Goal: Information Seeking & Learning: Learn about a topic

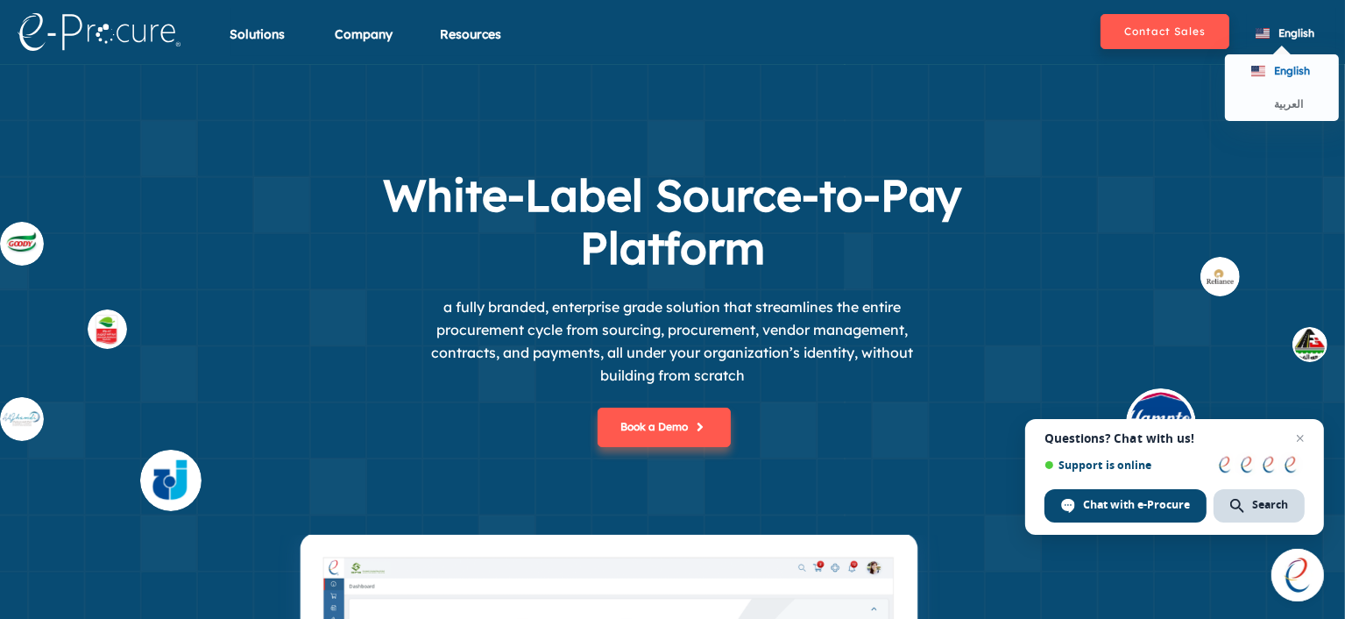
click at [1307, 19] on li "English English العربية" at bounding box center [1280, 27] width 67 height 39
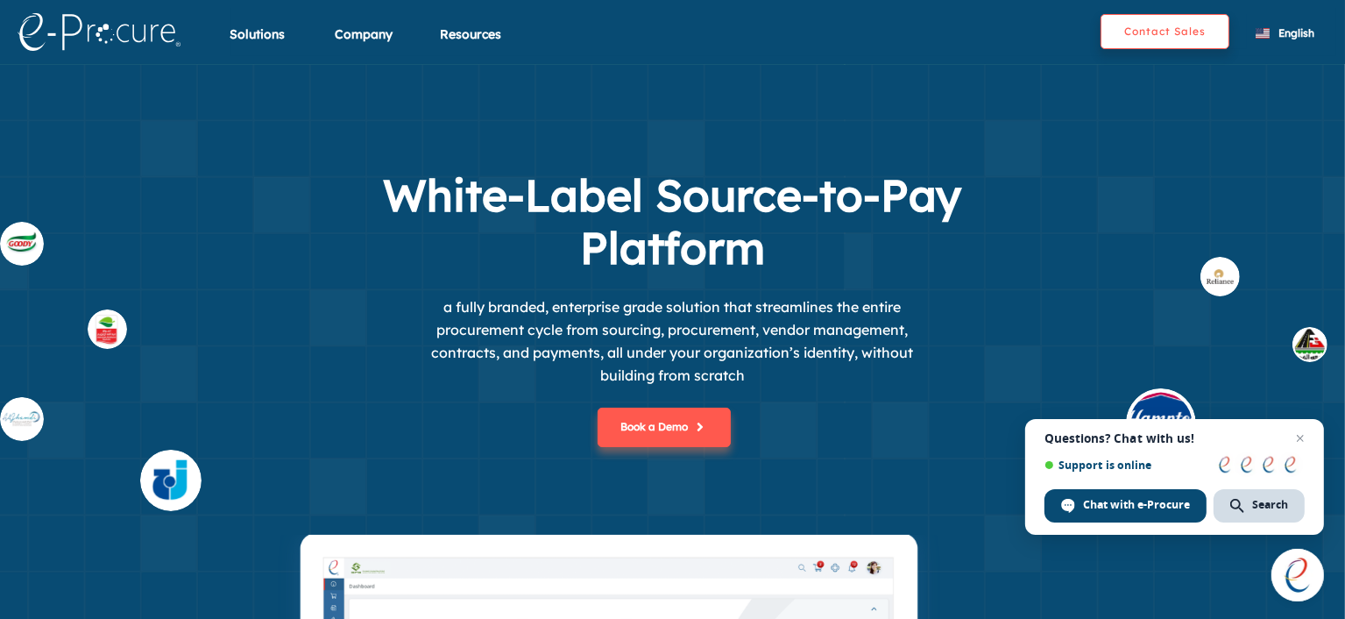
click at [1185, 35] on button "Contact Sales" at bounding box center [1165, 31] width 129 height 35
click at [563, 273] on h1 "White-Label Source-to-Pay Platform" at bounding box center [672, 221] width 701 height 105
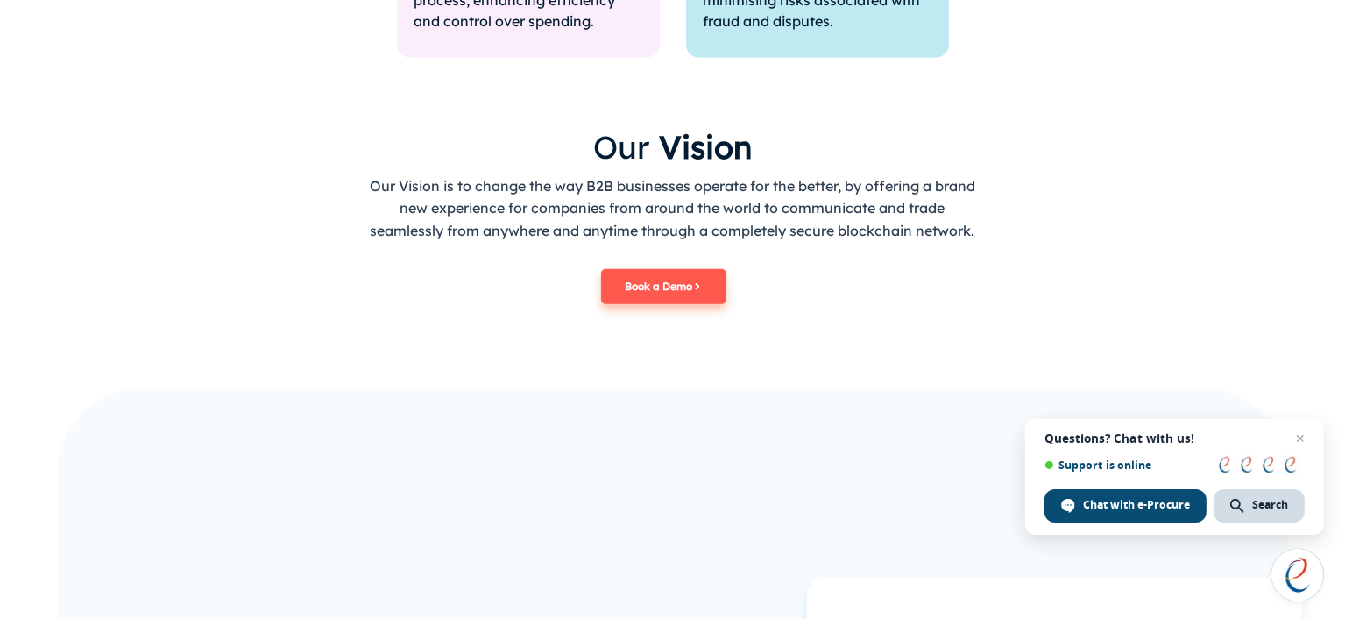
scroll to position [1753, 0]
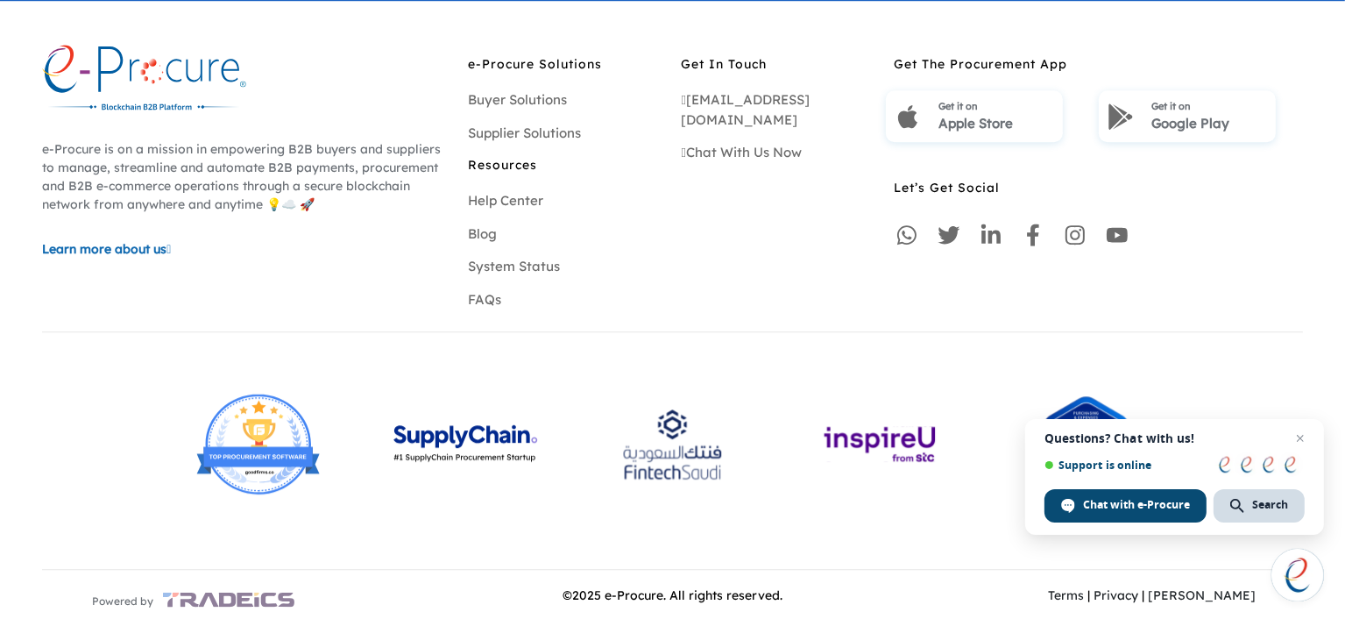
scroll to position [5290, 0]
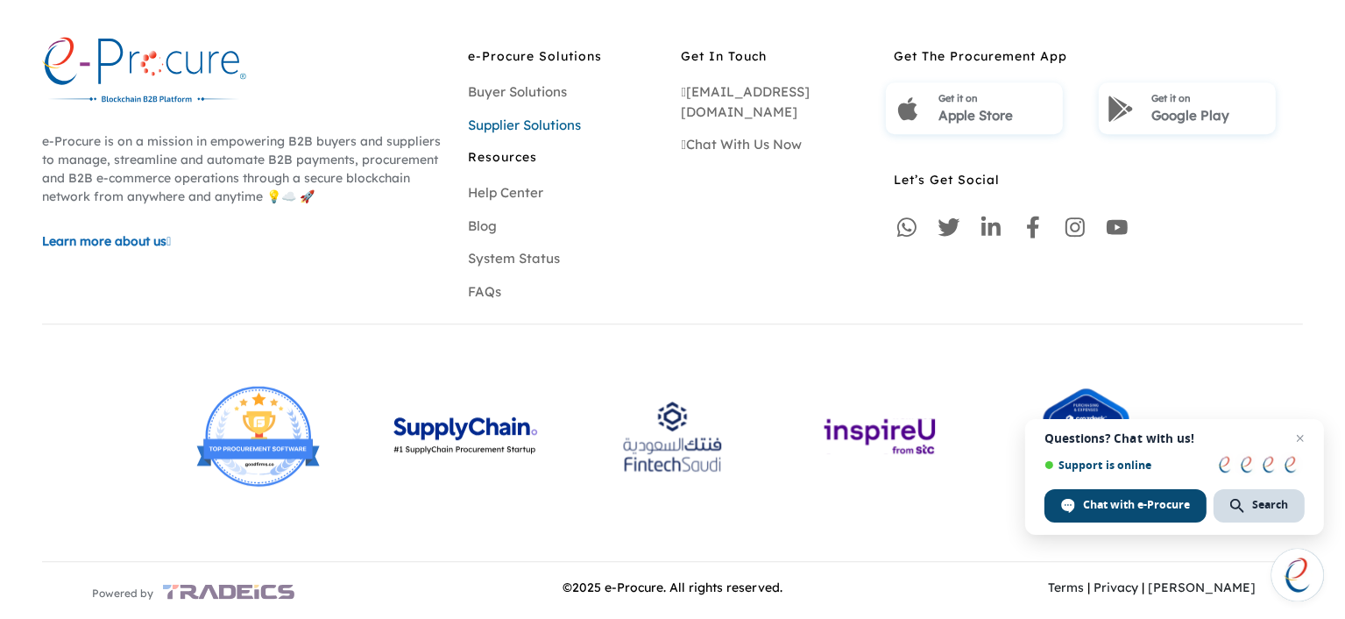
click at [532, 129] on link "Supplier Solutions" at bounding box center [524, 125] width 113 height 17
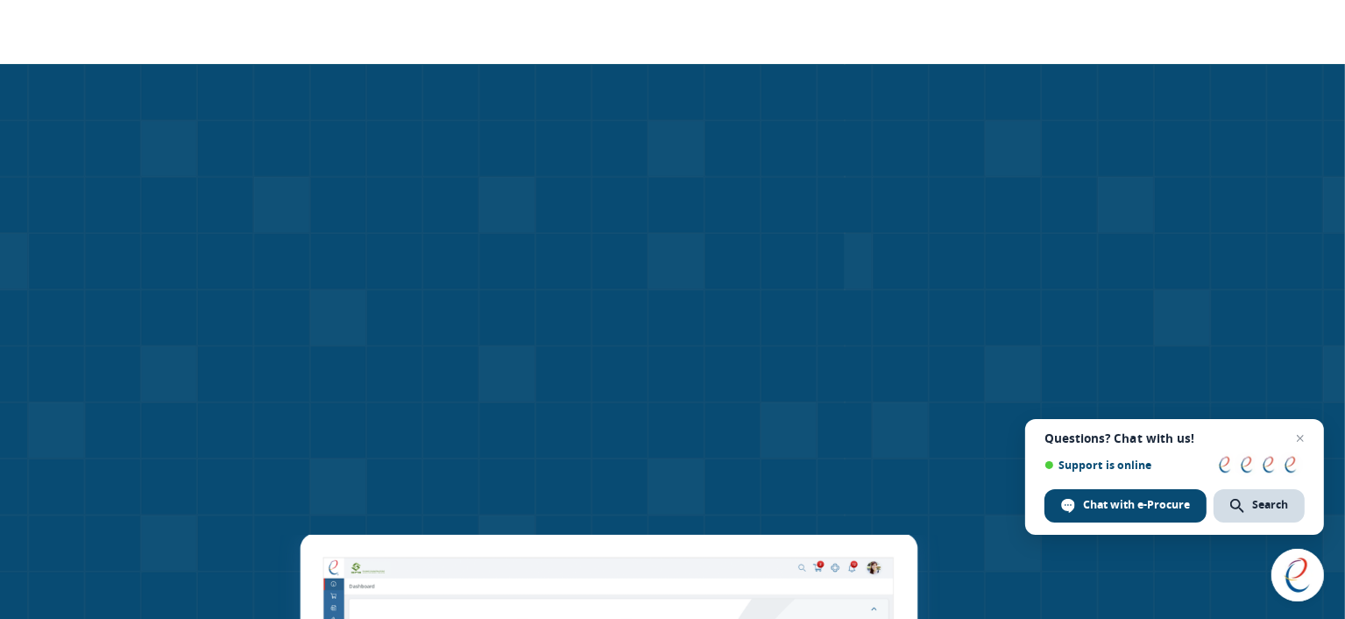
scroll to position [5290, 0]
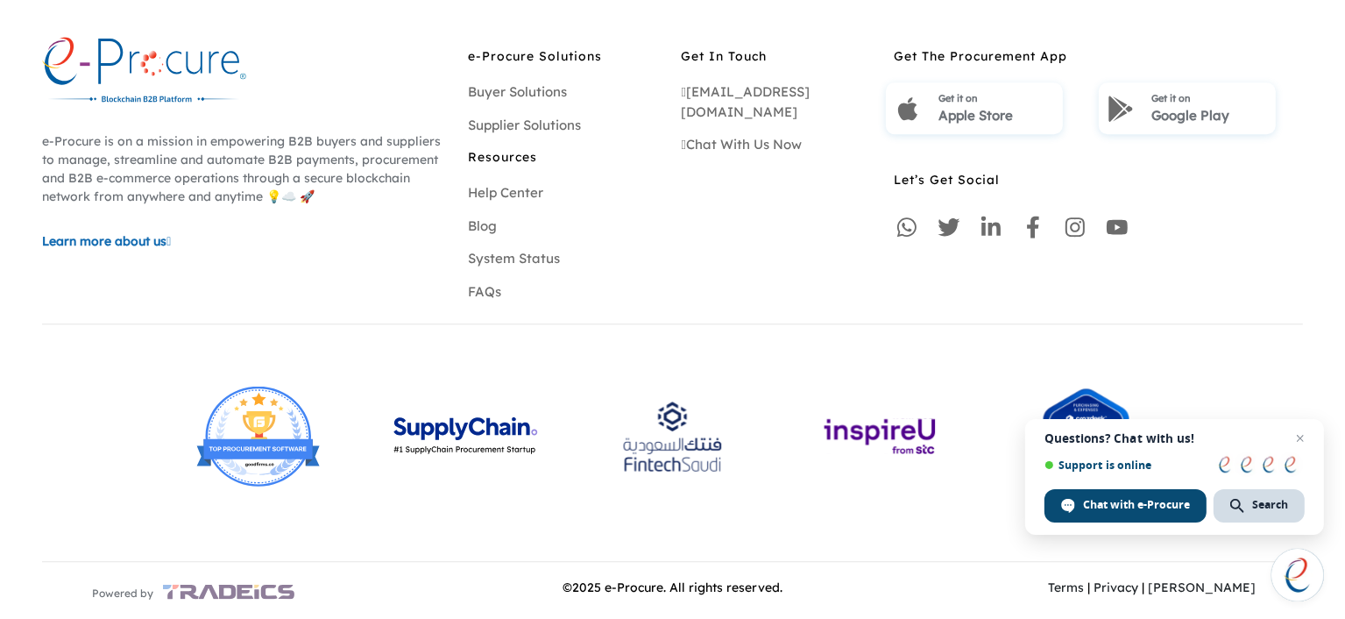
click at [504, 76] on div "e-Procure Solutions Buyer Solutions Supplier Solutions Resources Help Center Bl…" at bounding box center [565, 176] width 213 height 278
click at [508, 92] on link "Buyer Solutions" at bounding box center [517, 91] width 99 height 17
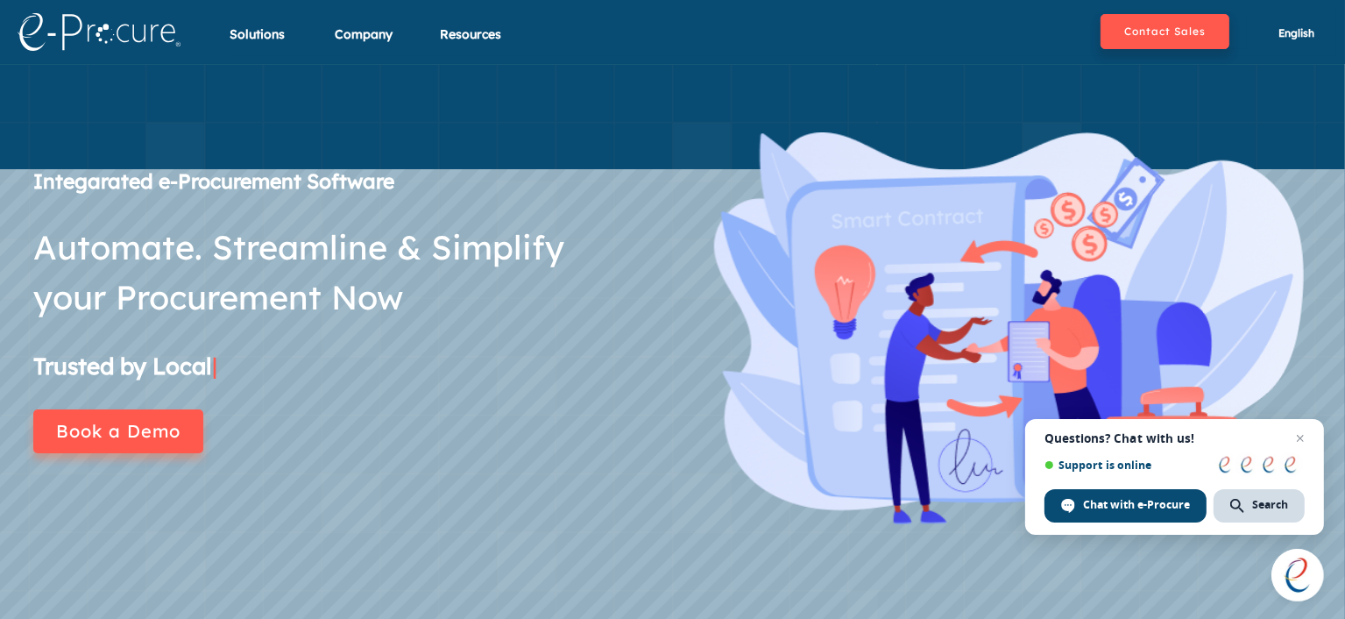
click at [65, 482] on div "Integarated e-Procurement Software Automate. Streamline & Simplify your Procure…" at bounding box center [336, 337] width 673 height 410
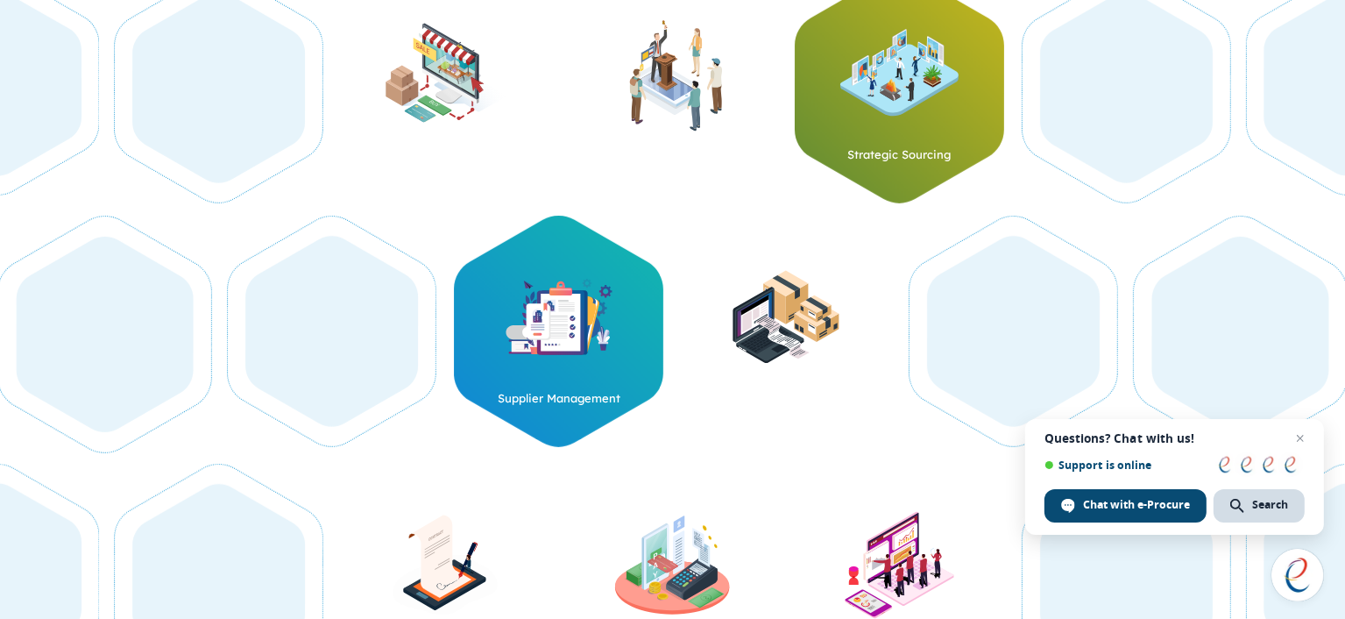
scroll to position [1227, 0]
